Goal: Information Seeking & Learning: Check status

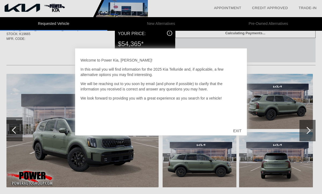
scroll to position [27, 0]
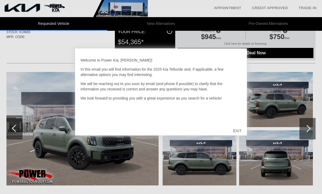
click at [236, 131] on div "EXIT" at bounding box center [236, 131] width 19 height 16
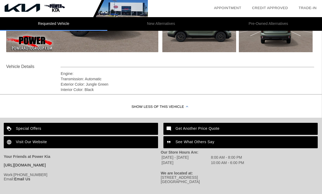
scroll to position [166, 0]
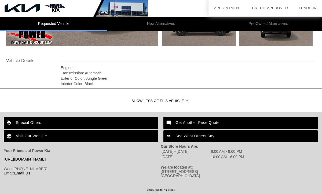
click at [174, 122] on img at bounding box center [169, 123] width 12 height 12
click at [23, 174] on link "Email Us" at bounding box center [22, 173] width 16 height 4
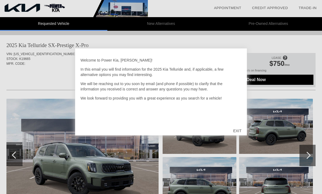
click at [234, 130] on div "EXIT" at bounding box center [236, 131] width 19 height 16
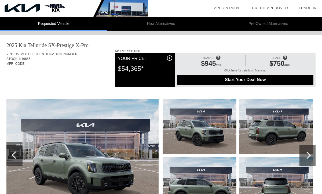
scroll to position [0, 1]
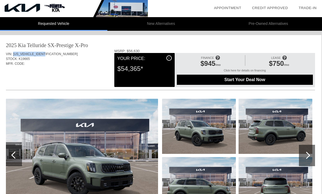
copy span "[US_VEHICLE_IDENTIFICATION_NUMBER]"
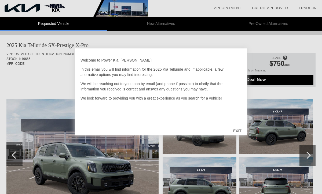
click at [238, 131] on div "EXIT" at bounding box center [236, 131] width 19 height 16
